Goal: Task Accomplishment & Management: Manage account settings

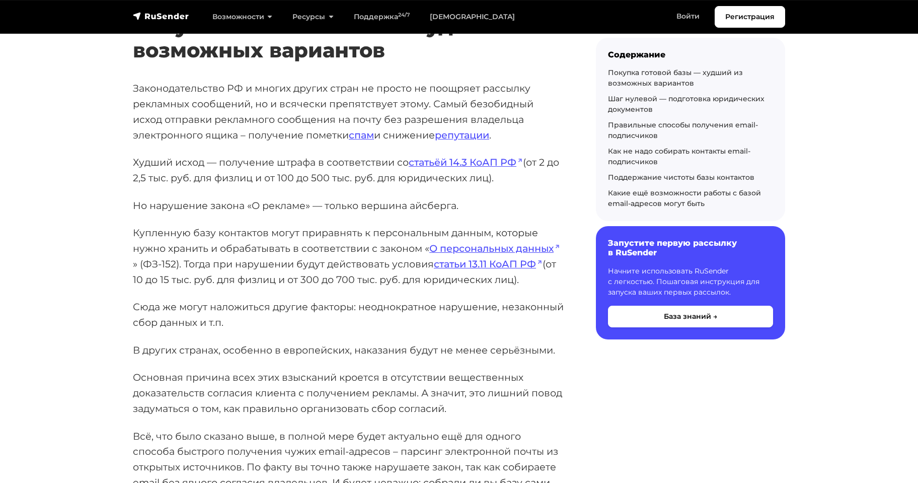
scroll to position [352, 0]
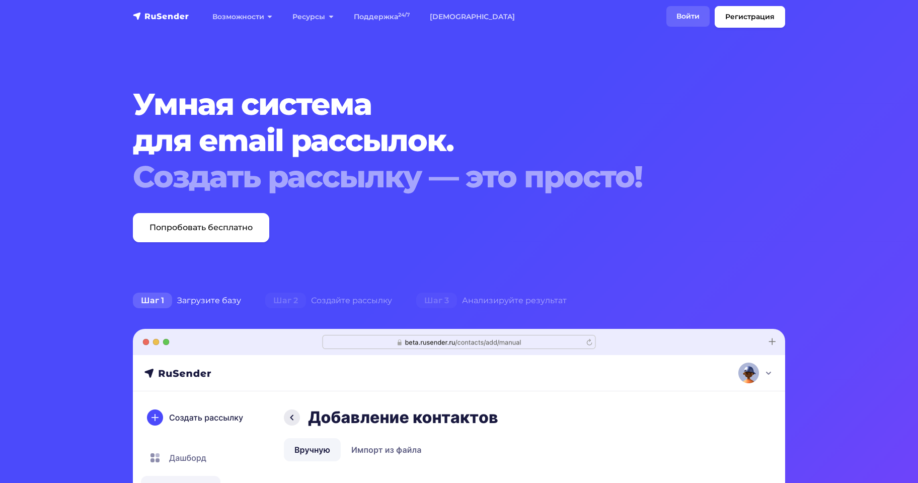
drag, startPoint x: 668, startPoint y: 3, endPoint x: 690, endPoint y: 16, distance: 25.0
click at [673, 4] on nav "Регистрация Возможности Конструктор писем Формы подписки A/B–тестирование API и…" at bounding box center [459, 17] width 918 height 34
click at [690, 16] on link "Войти" at bounding box center [687, 16] width 43 height 21
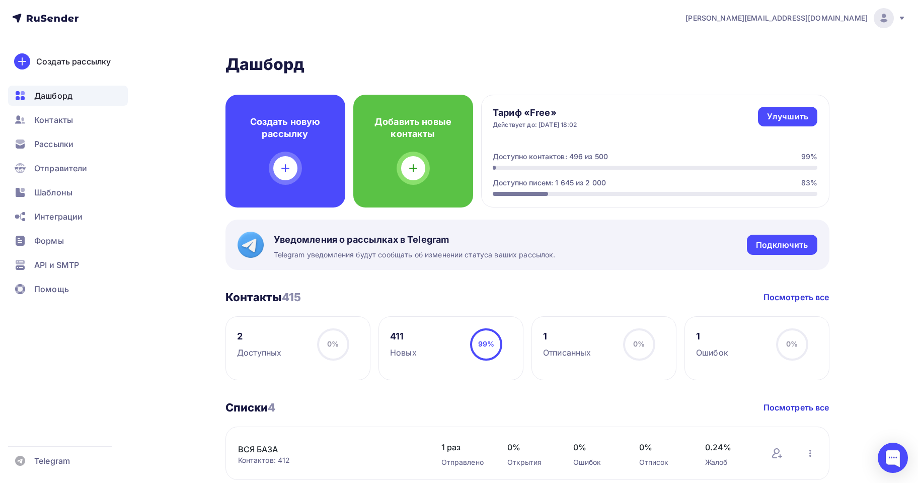
click at [476, 344] on circle at bounding box center [486, 344] width 30 height 30
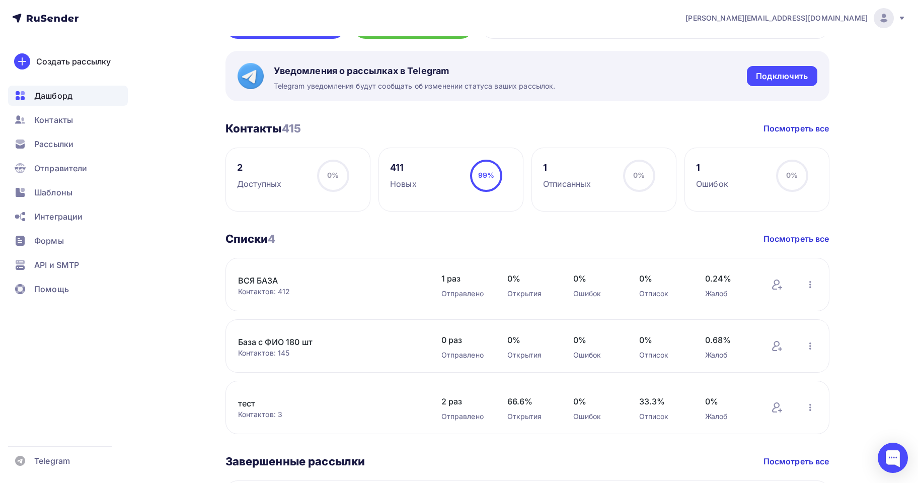
scroll to position [201, 0]
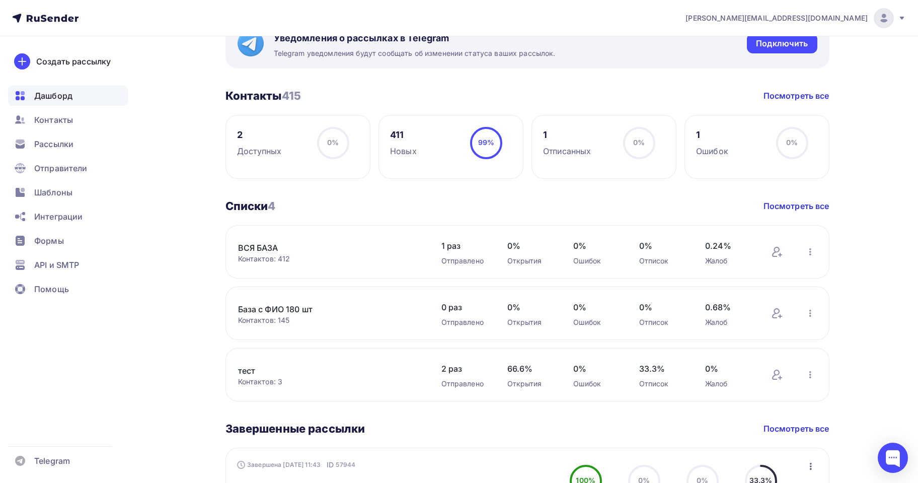
click at [265, 245] on link "ВСЯ БАЗА" at bounding box center [323, 248] width 171 height 12
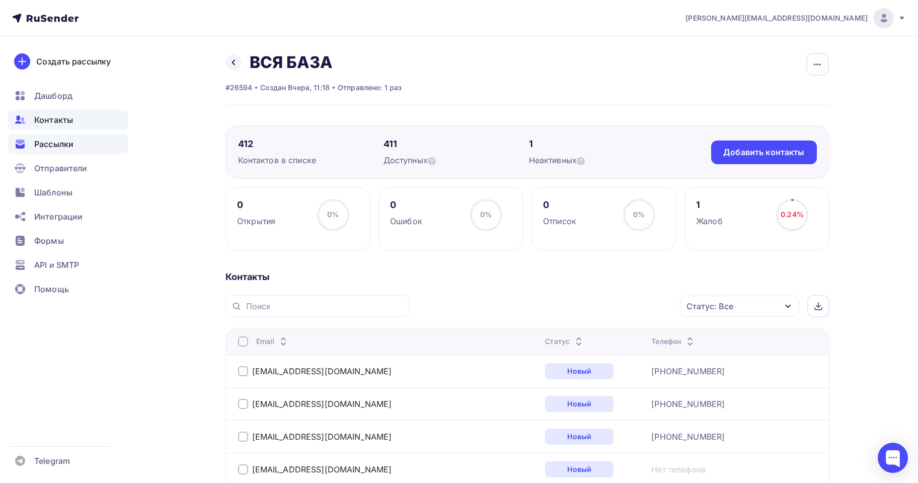
click at [66, 144] on span "Рассылки" at bounding box center [53, 144] width 39 height 12
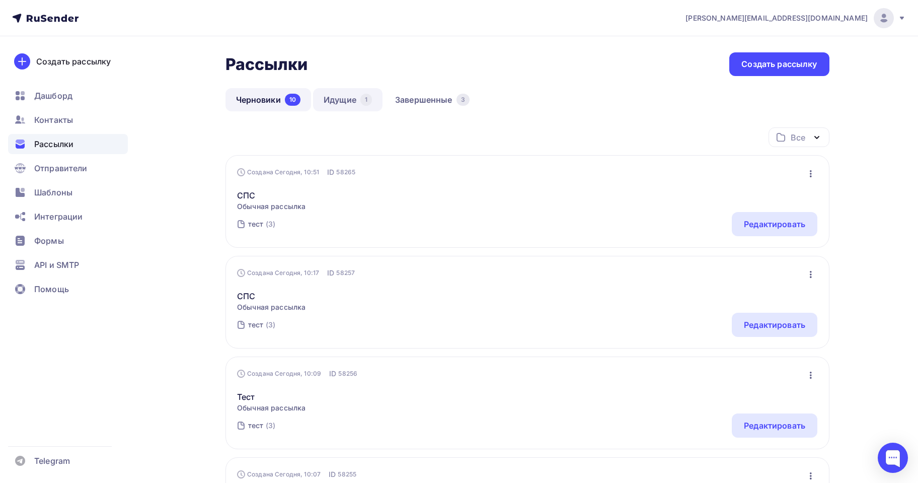
click at [331, 102] on link "Идущие 1" at bounding box center [347, 99] width 69 height 23
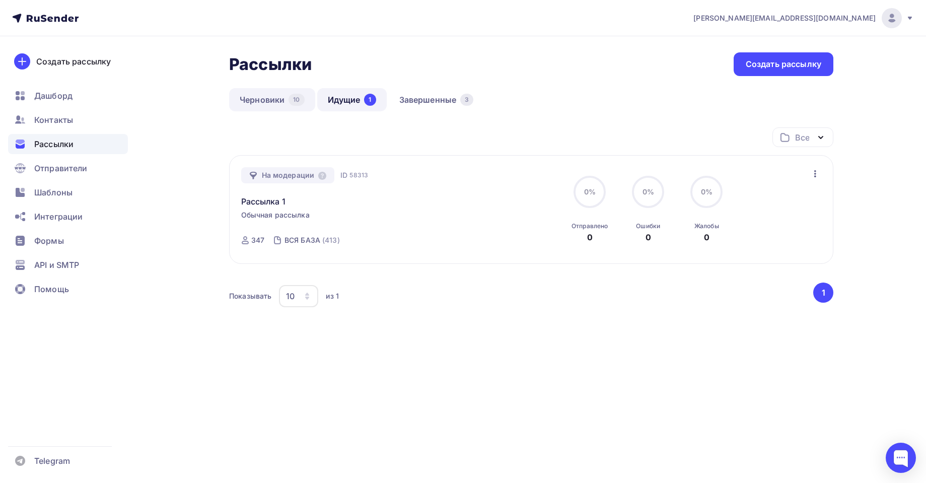
click at [272, 97] on link "Черновики 10" at bounding box center [272, 99] width 86 height 23
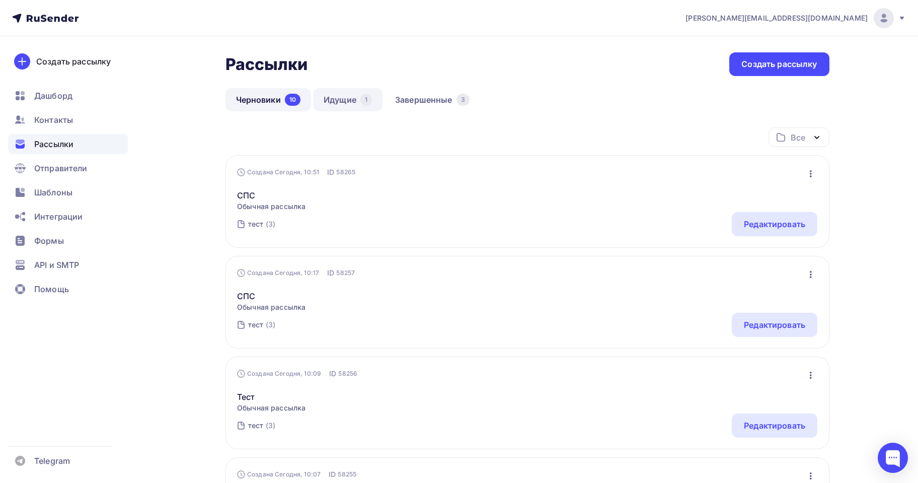
click at [366, 90] on link "Идущие 1" at bounding box center [347, 99] width 69 height 23
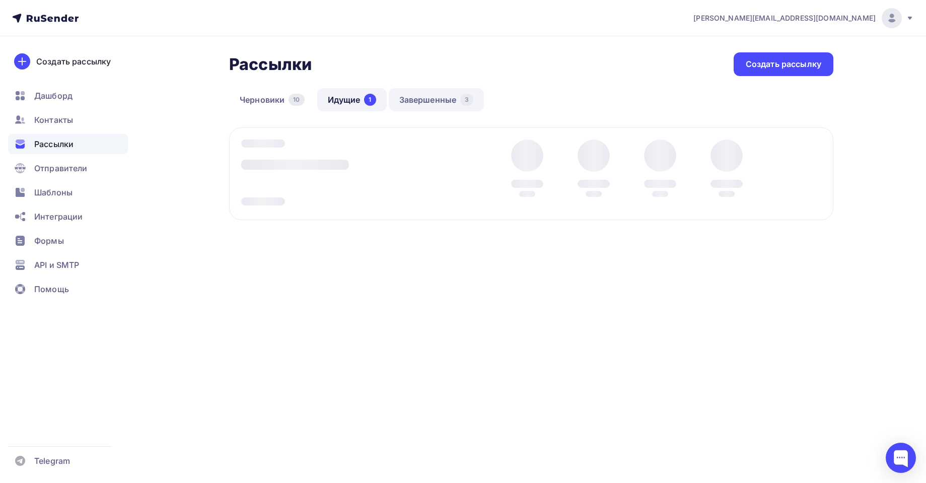
click at [435, 96] on link "Завершенные 3" at bounding box center [437, 99] width 96 height 23
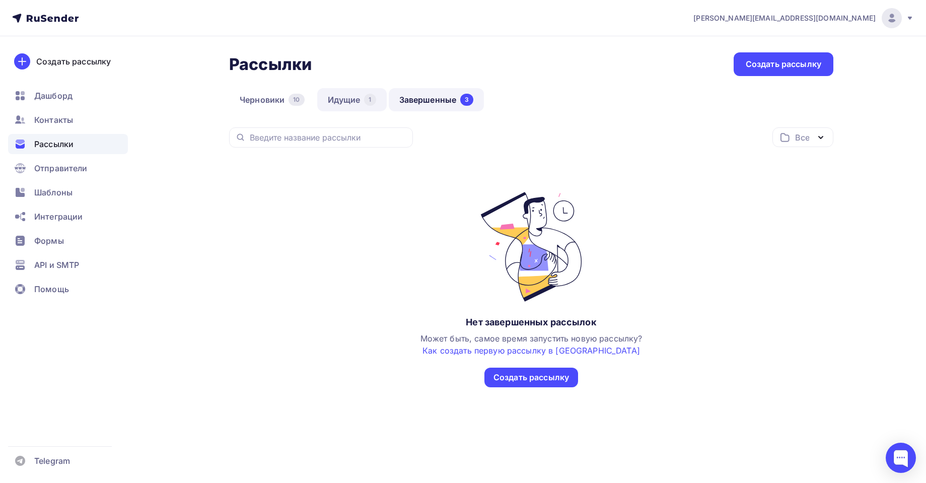
click at [347, 98] on link "Идущие 1" at bounding box center [351, 99] width 69 height 23
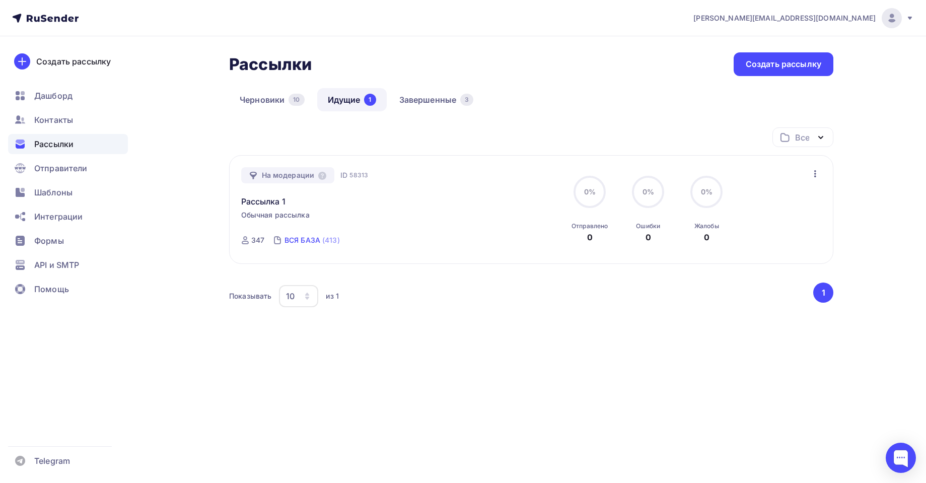
click at [298, 238] on div "ВСЯ БАЗА" at bounding box center [302, 240] width 36 height 10
drag, startPoint x: 585, startPoint y: 116, endPoint x: 560, endPoint y: 115, distance: 25.2
click at [577, 115] on div "Черновики 10 Идущие 1 Завершенные 3" at bounding box center [531, 107] width 604 height 39
click at [427, 90] on link "Завершенные 3" at bounding box center [437, 99] width 96 height 23
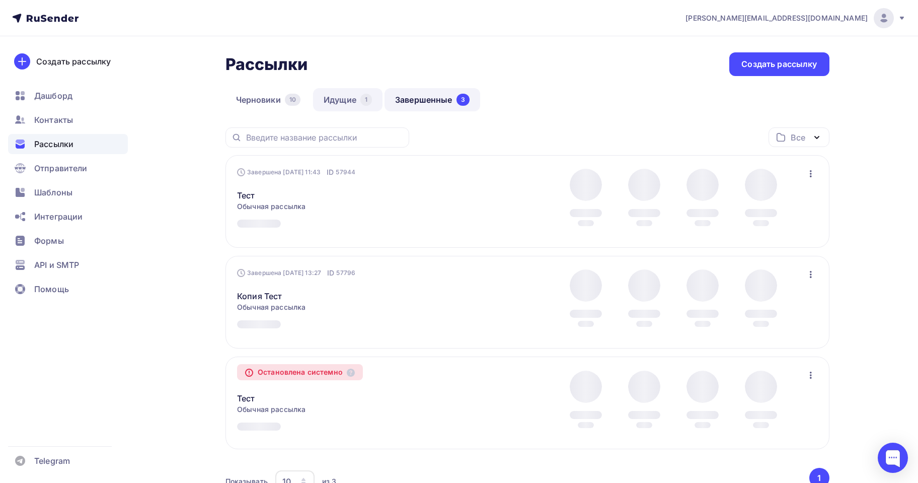
click at [342, 95] on link "Идущие 1" at bounding box center [347, 99] width 69 height 23
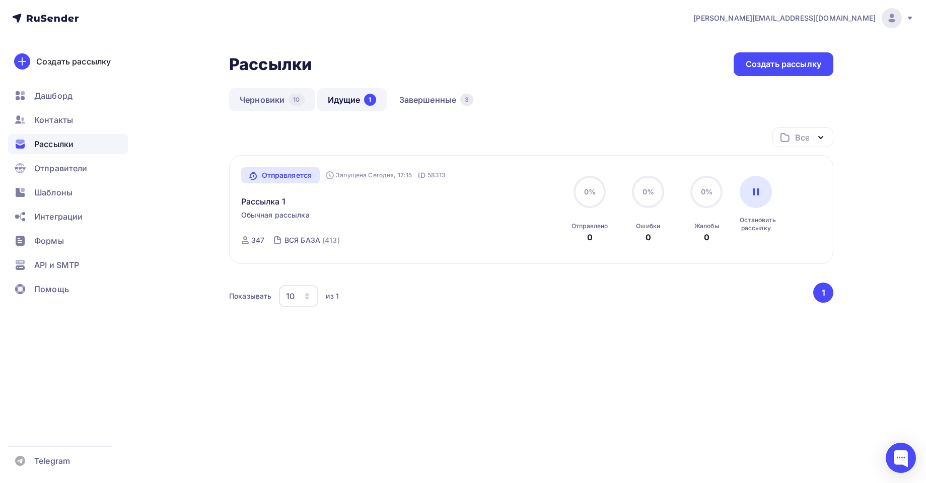
click at [275, 94] on link "Черновики 10" at bounding box center [272, 99] width 86 height 23
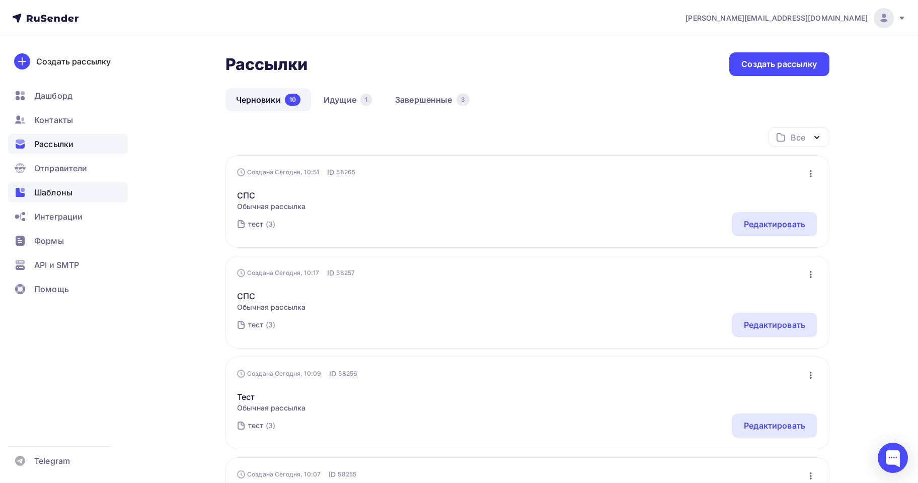
click at [42, 198] on div "Шаблоны" at bounding box center [68, 192] width 120 height 20
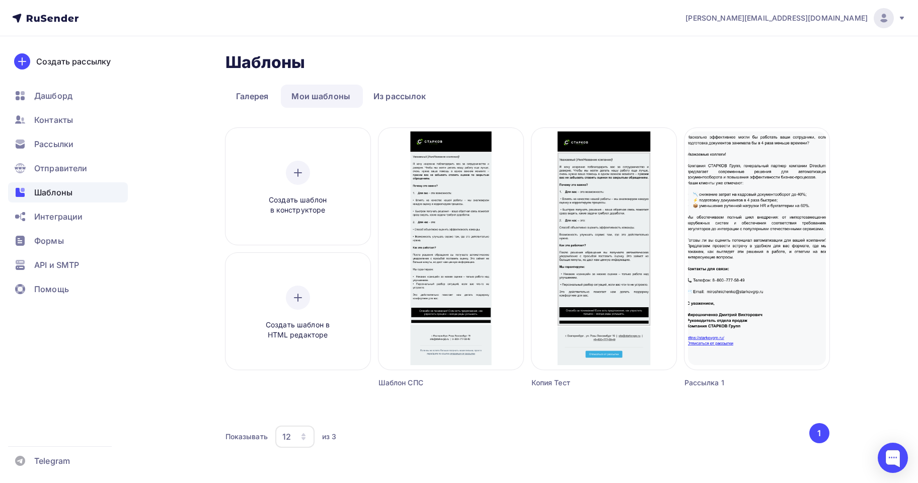
click at [278, 59] on h2 "Шаблоны" at bounding box center [266, 62] width 80 height 20
click at [47, 86] on div "Дашборд" at bounding box center [68, 96] width 120 height 20
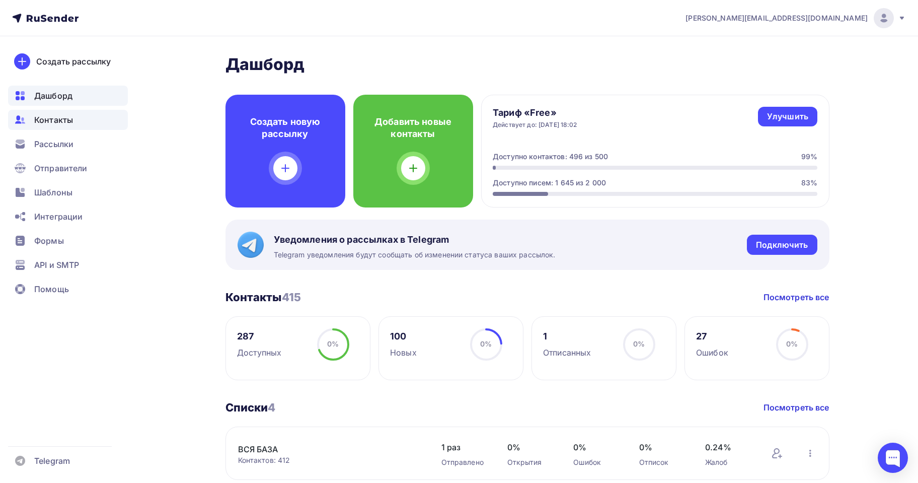
click at [50, 127] on div "Контакты" at bounding box center [68, 120] width 120 height 20
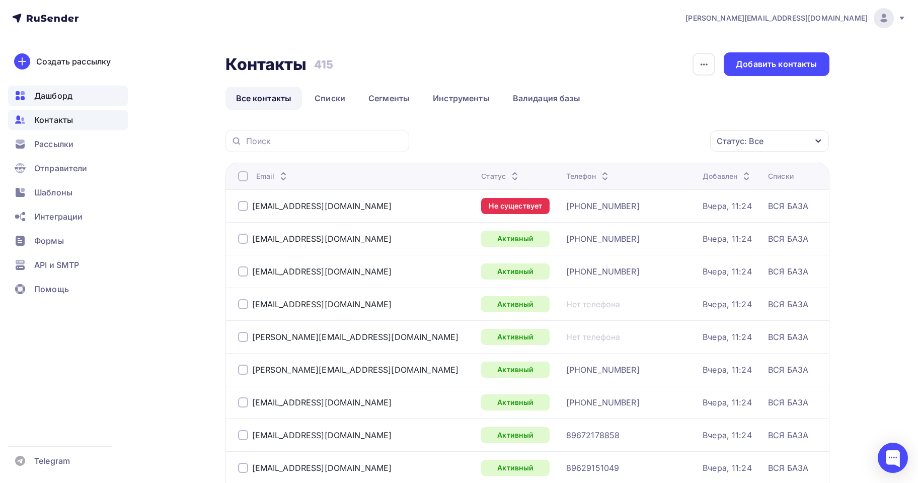
click at [53, 102] on div "Дашборд" at bounding box center [68, 96] width 120 height 20
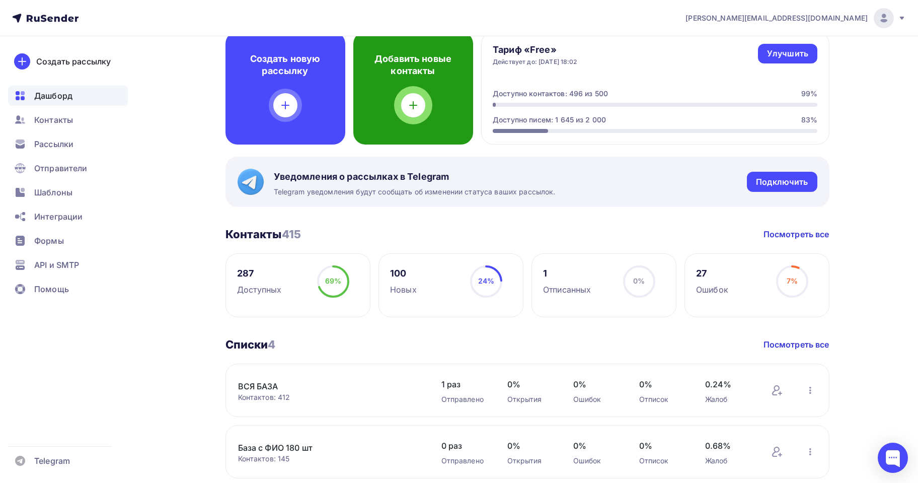
scroll to position [151, 0]
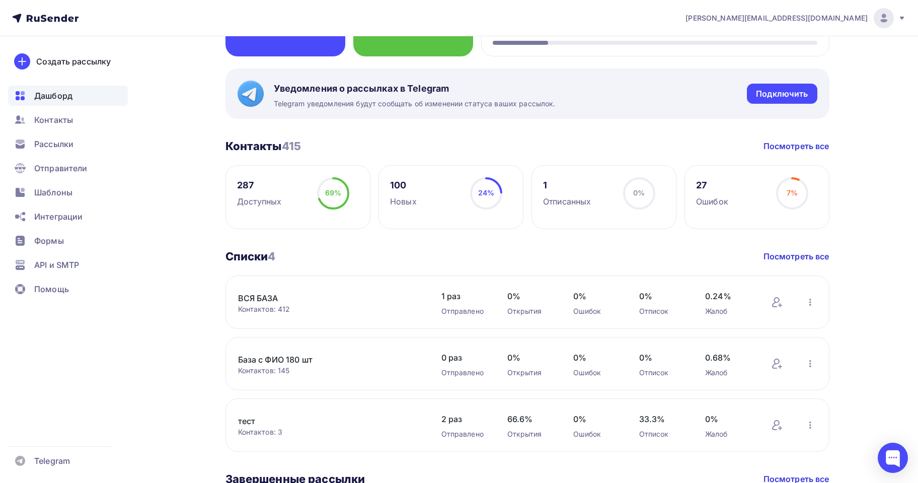
click at [353, 292] on link "ВСЯ БАЗА" at bounding box center [323, 298] width 171 height 12
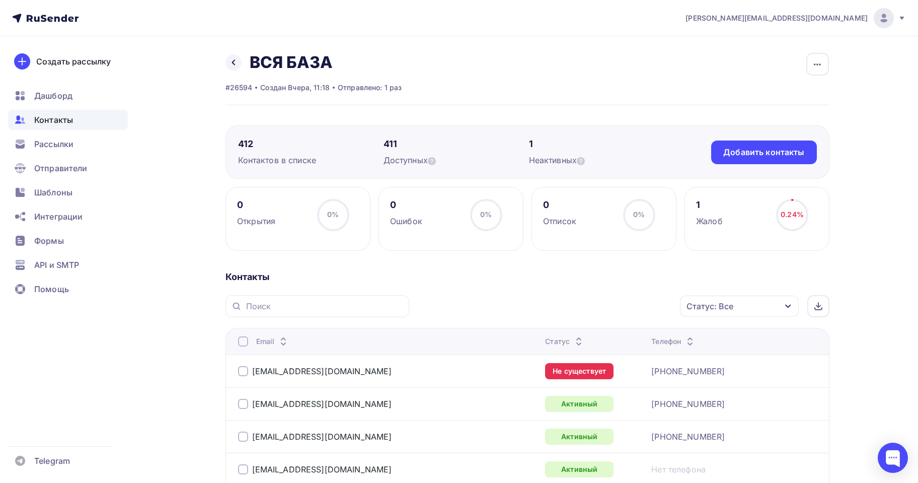
click at [701, 206] on div "1" at bounding box center [709, 205] width 27 height 12
click at [239, 215] on div "Открытия" at bounding box center [256, 221] width 38 height 12
click at [245, 221] on div "Открытия" at bounding box center [256, 221] width 38 height 12
click at [343, 174] on div "412 Контактов в списке 411 Доступных 1 Неактивных Добавить контакты Добавить ко…" at bounding box center [528, 151] width 604 height 53
click at [62, 101] on span "Дашборд" at bounding box center [53, 96] width 38 height 12
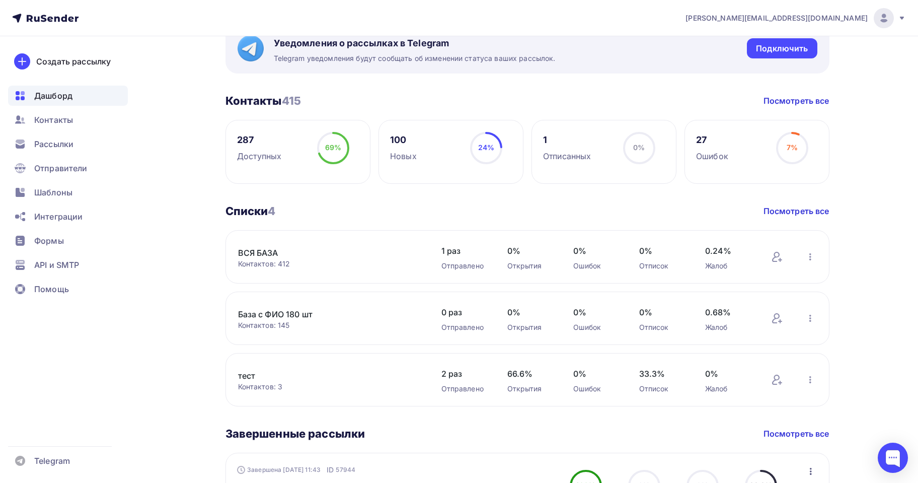
scroll to position [201, 0]
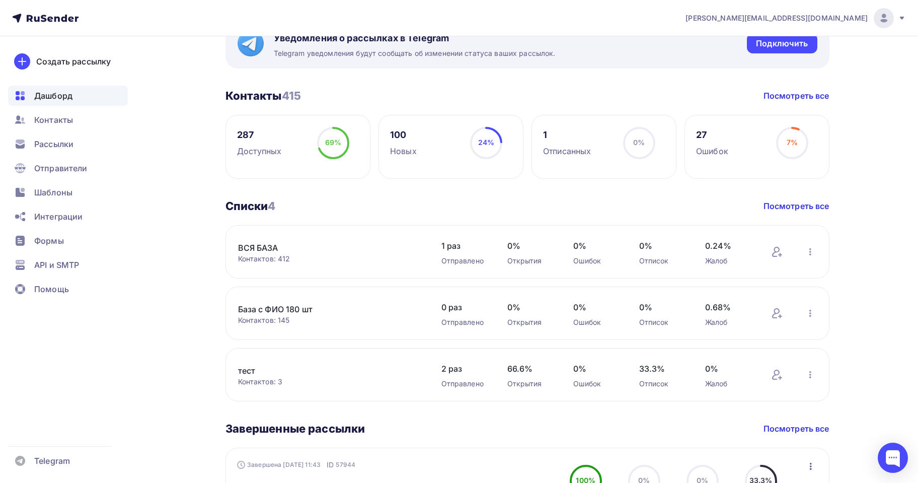
click at [704, 136] on div "27" at bounding box center [712, 135] width 32 height 12
click at [803, 140] on circle at bounding box center [792, 143] width 30 height 30
click at [251, 244] on link "ВСЯ БАЗА" at bounding box center [323, 248] width 171 height 12
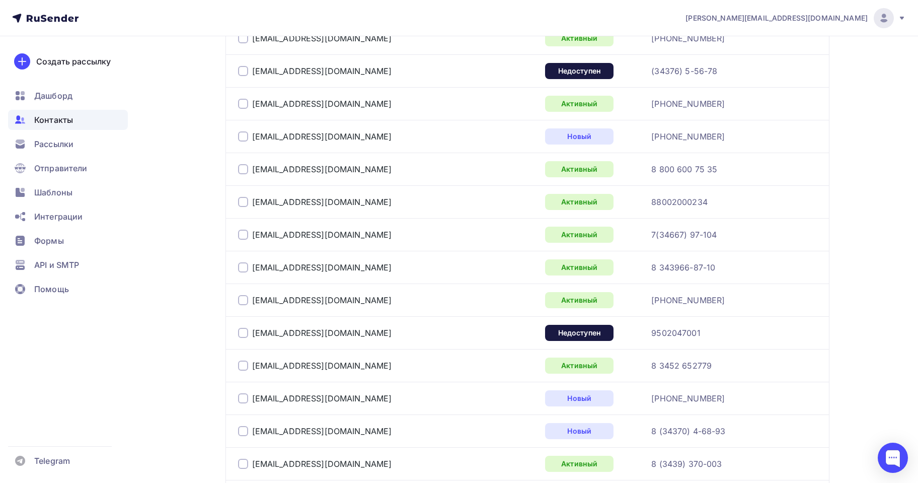
scroll to position [654, 0]
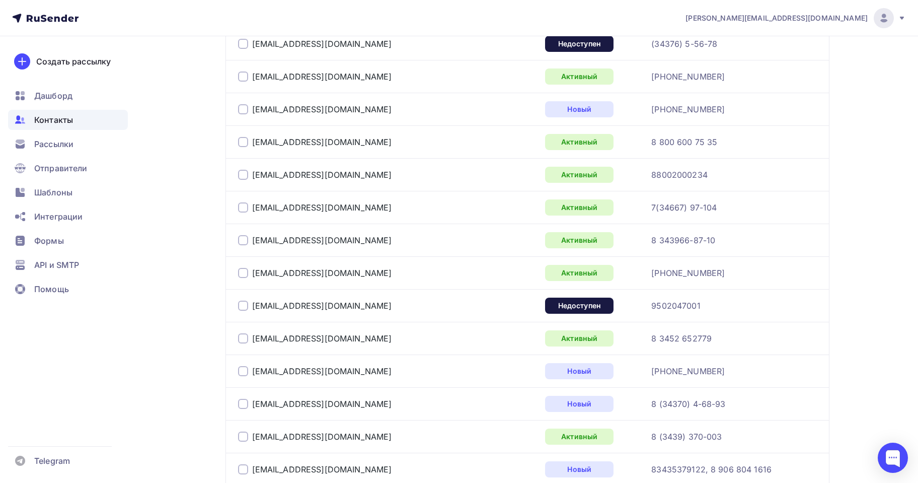
click at [35, 371] on div "Создать рассылку [GEOGRAPHIC_DATA] Контакты Рассылки Отправители Шаблоны Интегр…" at bounding box center [68, 259] width 136 height 446
click at [79, 87] on div "Дашборд" at bounding box center [68, 96] width 120 height 20
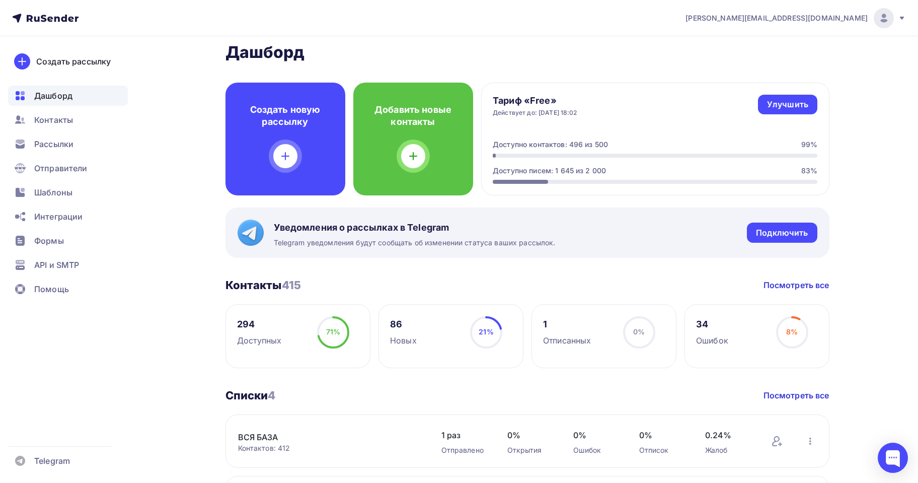
scroll to position [252, 0]
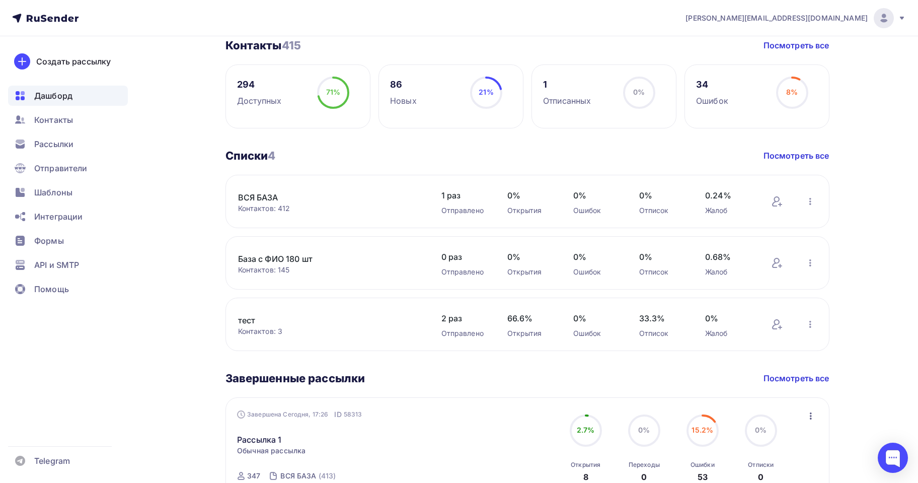
click at [315, 203] on div "Контактов: 412" at bounding box center [329, 208] width 183 height 10
click at [259, 198] on link "ВСЯ БАЗА" at bounding box center [323, 197] width 171 height 12
